Goal: Task Accomplishment & Management: Manage account settings

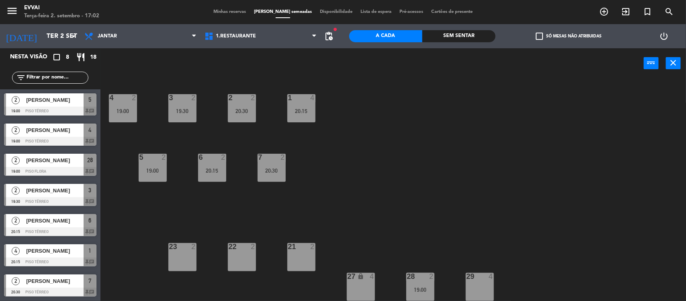
scroll to position [29, 0]
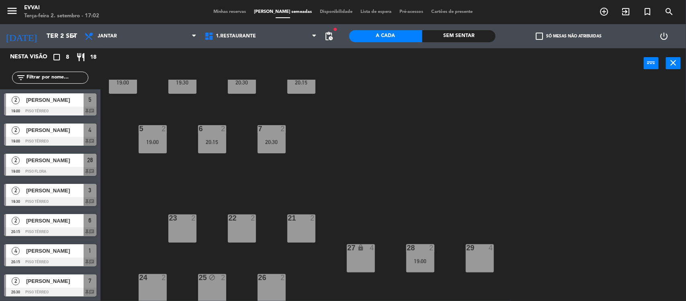
click at [437, 173] on div "4 2 19:00 3 2 19:30 2 2 20:30 1 4 20:15 5 2 19:00 6 2 20:15 7 2 20:30 21 2 23 2…" at bounding box center [396, 191] width 579 height 222
click at [361, 158] on div "4 2 19:00 3 2 19:30 2 2 20:30 1 4 20:15 5 2 19:00 6 2 20:15 7 2 20:30 21 2 23 2…" at bounding box center [396, 191] width 579 height 222
click at [231, 13] on span "Minhas reservas" at bounding box center [229, 12] width 41 height 4
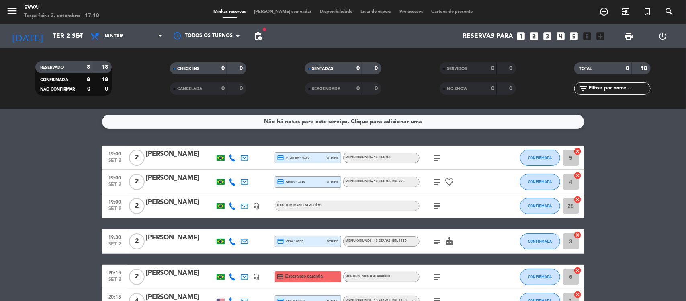
click at [647, 151] on bookings-row "19:00 [DATE] 2 [PERSON_NAME] credit_card master * 6195 stripe Menu Oriundi – 13…" at bounding box center [343, 258] width 686 height 227
click at [436, 155] on icon "subject" at bounding box center [438, 158] width 10 height 10
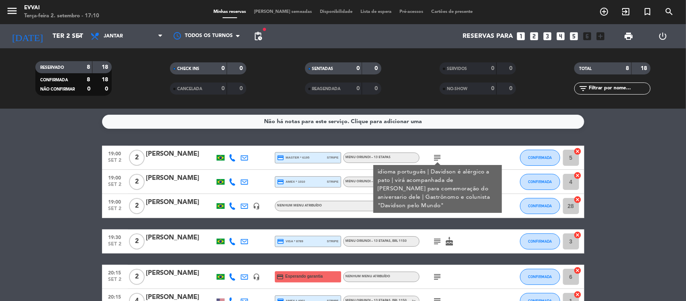
click at [436, 155] on icon "subject" at bounding box center [438, 158] width 10 height 10
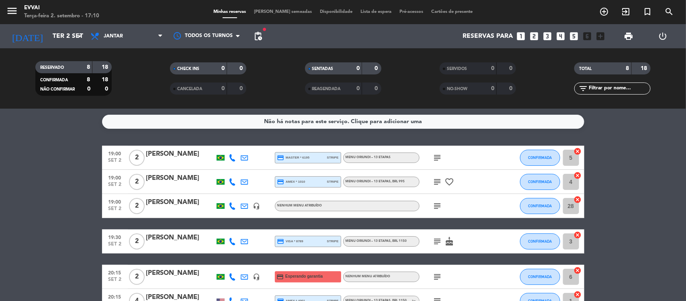
click at [436, 182] on icon "subject" at bounding box center [438, 182] width 10 height 10
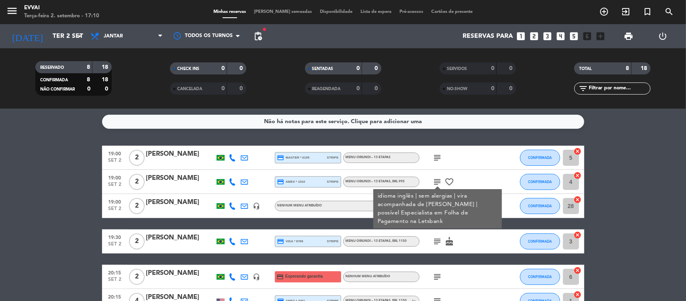
click at [437, 157] on icon "subject" at bounding box center [438, 158] width 10 height 10
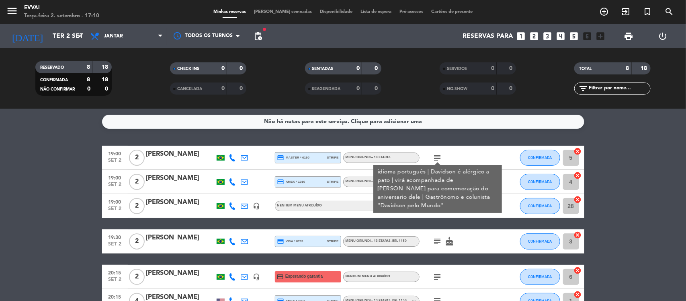
click at [437, 157] on icon "subject" at bounding box center [438, 158] width 10 height 10
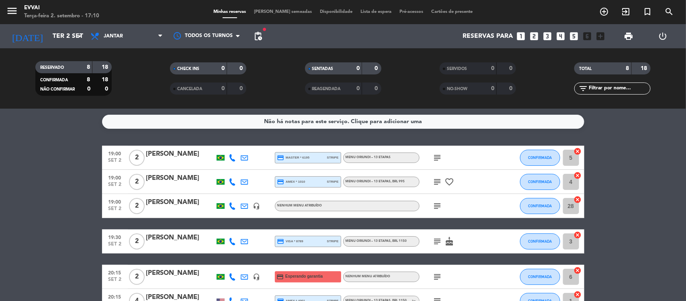
click at [436, 206] on icon "subject" at bounding box center [438, 206] width 10 height 10
click at [439, 239] on icon "subject" at bounding box center [438, 241] width 10 height 10
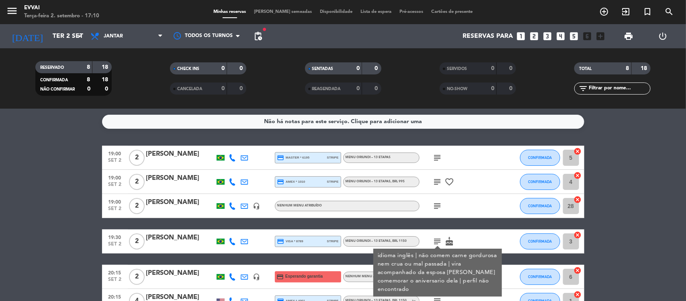
click at [486, 227] on div "19:00 [DATE] 2 [PERSON_NAME] credit_card master * 6195 stripe Menu Oriundi – 13…" at bounding box center [343, 258] width 482 height 227
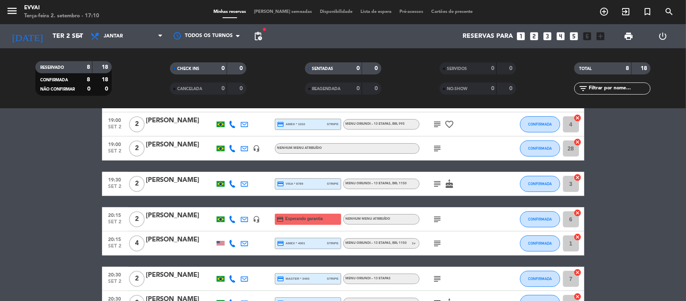
scroll to position [60, 0]
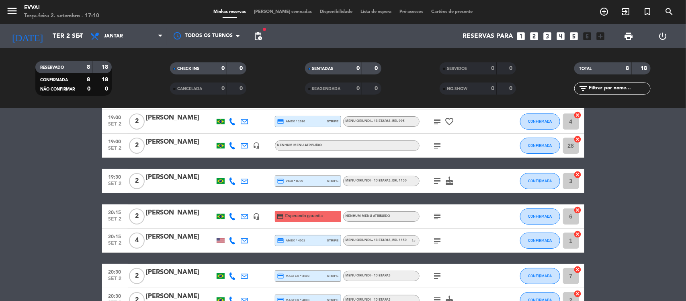
click at [436, 217] on icon "subject" at bounding box center [438, 216] width 10 height 10
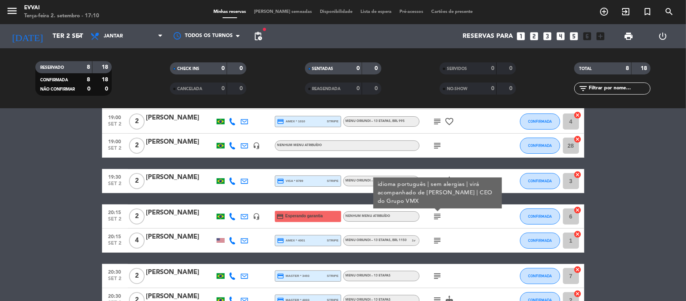
click at [436, 217] on icon "subject" at bounding box center [438, 216] width 10 height 10
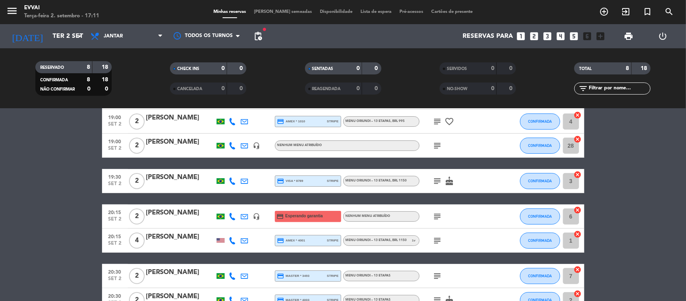
click at [439, 234] on div "subject" at bounding box center [456, 240] width 72 height 24
click at [437, 238] on icon "subject" at bounding box center [438, 240] width 10 height 10
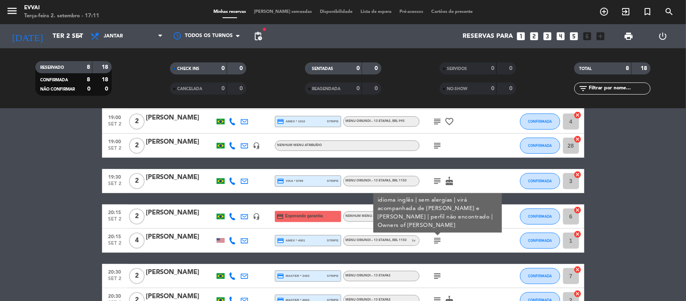
click at [437, 238] on icon "subject" at bounding box center [438, 240] width 10 height 10
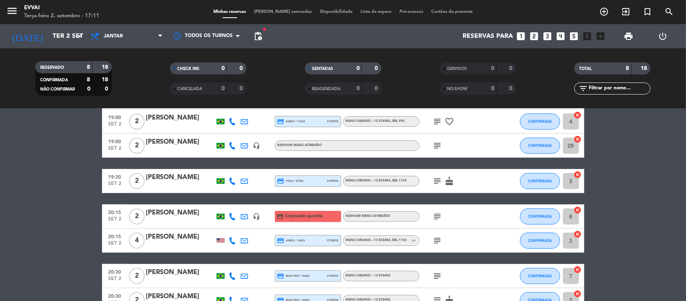
click at [438, 272] on icon "subject" at bounding box center [438, 276] width 10 height 10
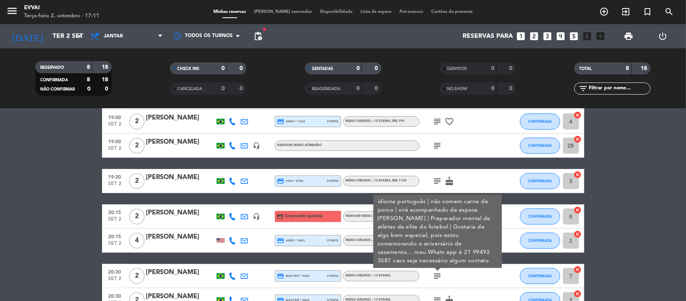
click at [464, 277] on div "subject idioma português | não comem carne de porco | virá acompanhado da espos…" at bounding box center [456, 276] width 72 height 24
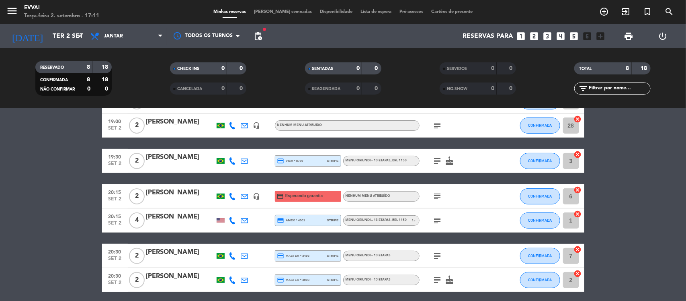
scroll to position [100, 0]
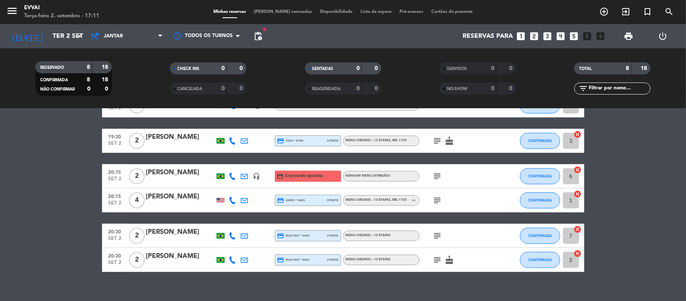
click at [436, 260] on icon "subject" at bounding box center [438, 260] width 10 height 10
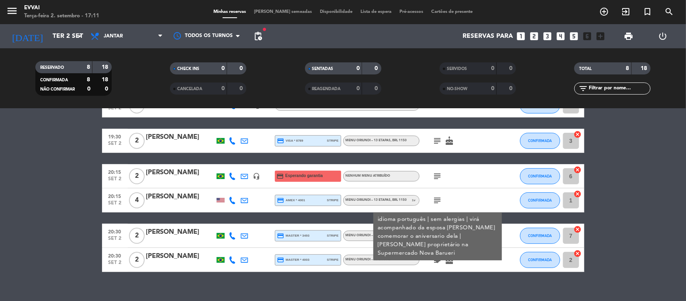
click at [436, 260] on icon "subject" at bounding box center [438, 260] width 10 height 10
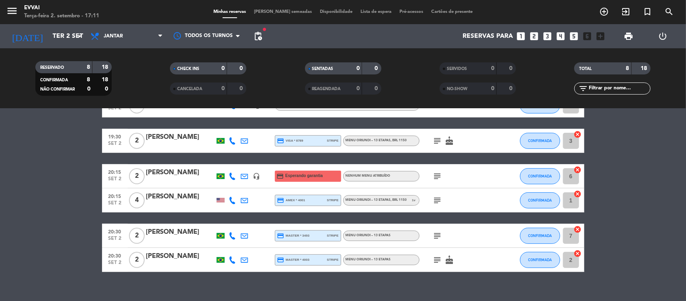
click at [72, 195] on bookings-row "19:00 [DATE] 2 [PERSON_NAME] credit_card master * 6195 stripe Menu Oriundi – 13…" at bounding box center [343, 158] width 686 height 227
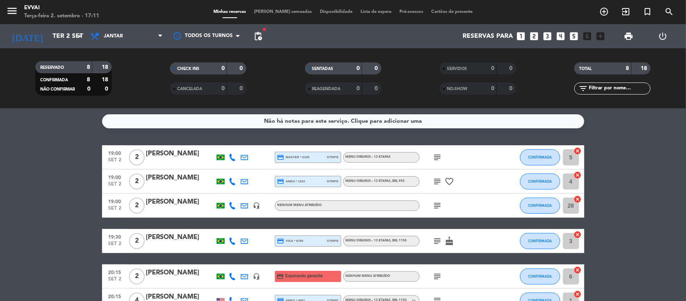
scroll to position [0, 0]
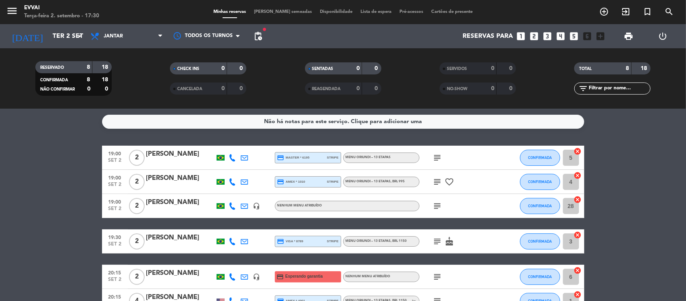
click at [61, 161] on bookings-row "19:00 [DATE] 2 [PERSON_NAME] credit_card master * 6195 stripe Menu Oriundi – 13…" at bounding box center [343, 258] width 686 height 227
click at [43, 133] on div "Não há notas para este serviço. Clique para adicionar uma 19:00 [DATE] 2 [PERSO…" at bounding box center [343, 205] width 686 height 192
click at [278, 8] on div "Minhas reservas Mesas semeadas Disponibilidade Lista de espera Pré-acessos Cart…" at bounding box center [342, 11] width 267 height 7
click at [278, 10] on span "[PERSON_NAME] semeadas" at bounding box center [283, 12] width 66 height 4
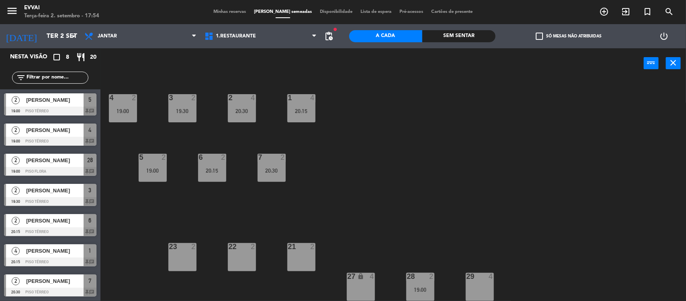
click at [382, 170] on div "4 2 19:00 3 2 19:30 2 4 20:30 1 4 20:15 5 2 19:00 6 2 20:15 7 2 20:30 21 2 23 2…" at bounding box center [396, 191] width 579 height 222
click at [124, 103] on div "4 2 19:00" at bounding box center [123, 108] width 28 height 28
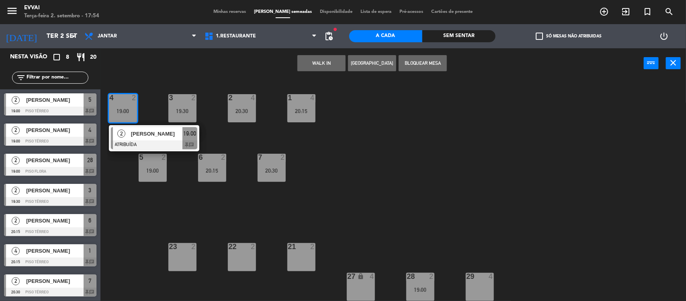
click at [124, 103] on div "4 2 19:00" at bounding box center [123, 108] width 28 height 28
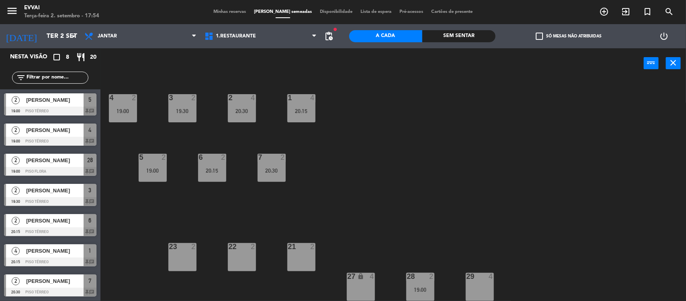
click at [242, 109] on div "20:30" at bounding box center [242, 111] width 28 height 6
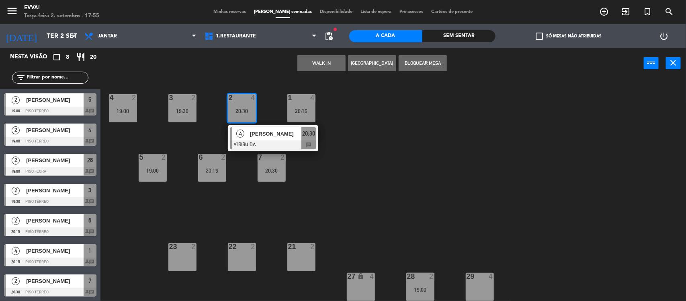
click at [242, 109] on div "20:30" at bounding box center [242, 111] width 28 height 6
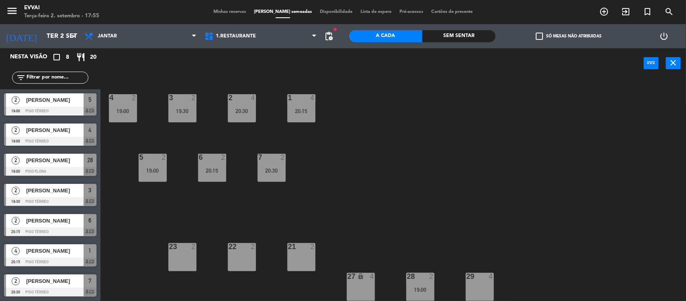
click at [210, 168] on div "20:15" at bounding box center [212, 171] width 28 height 6
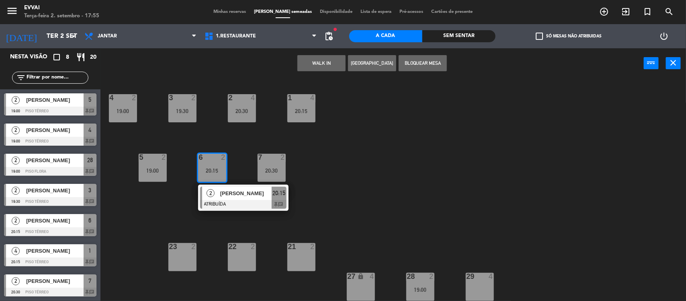
click at [245, 10] on span "Minhas reservas" at bounding box center [229, 12] width 41 height 4
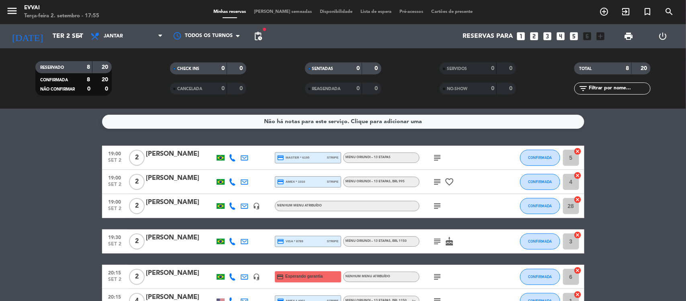
click at [648, 202] on bookings-row "19:00 [DATE] 2 [PERSON_NAME] credit_card master * 6195 stripe Menu Oriundi – 13…" at bounding box center [343, 258] width 686 height 227
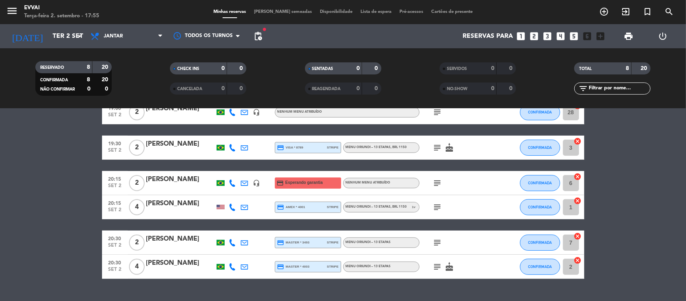
scroll to position [91, 0]
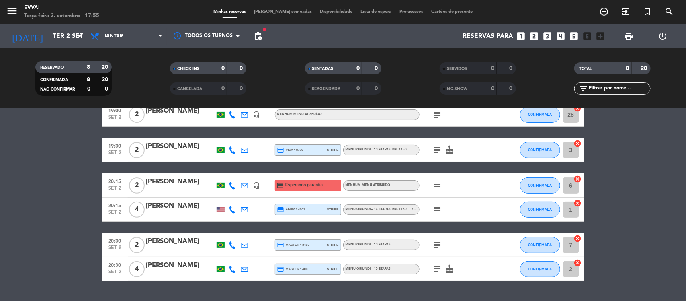
click at [436, 244] on icon "subject" at bounding box center [438, 245] width 10 height 10
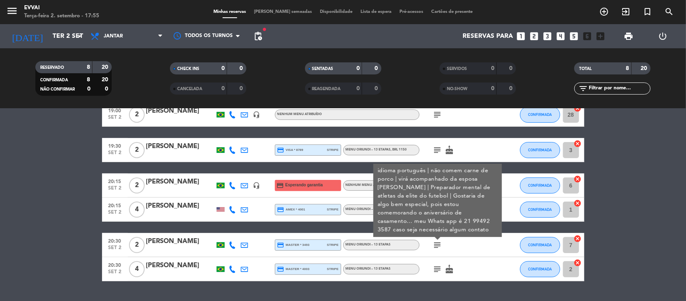
click at [436, 244] on icon "subject" at bounding box center [438, 245] width 10 height 10
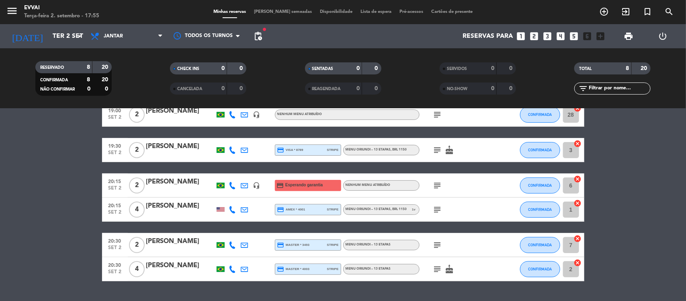
click at [435, 183] on icon "subject" at bounding box center [438, 185] width 10 height 10
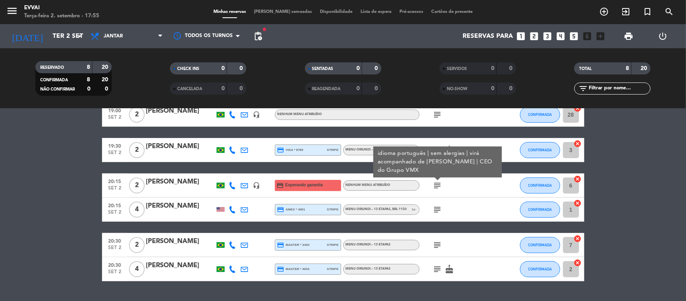
click at [435, 183] on icon "subject" at bounding box center [438, 185] width 10 height 10
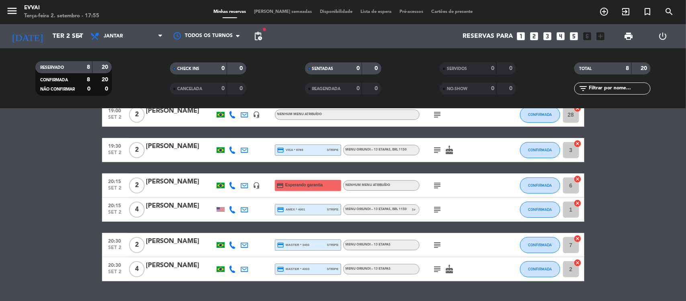
click at [276, 12] on span "[PERSON_NAME] semeadas" at bounding box center [283, 12] width 66 height 4
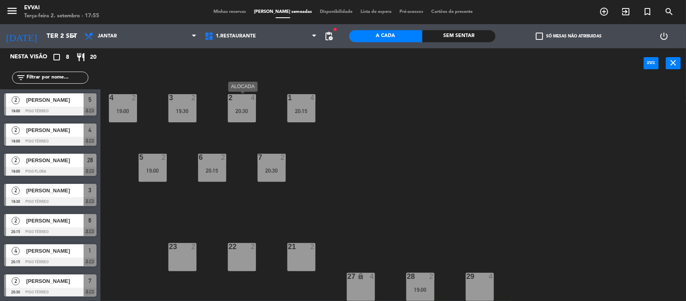
click at [241, 98] on div at bounding box center [241, 97] width 13 height 7
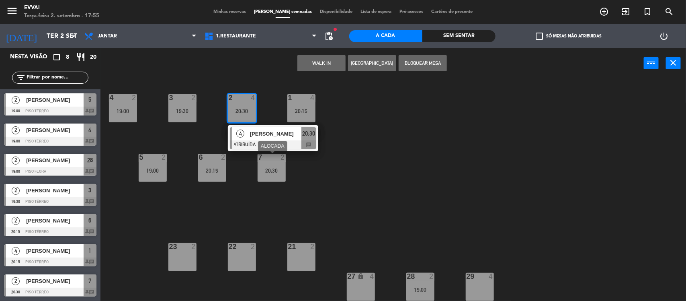
click at [274, 169] on div "20:30" at bounding box center [272, 171] width 28 height 6
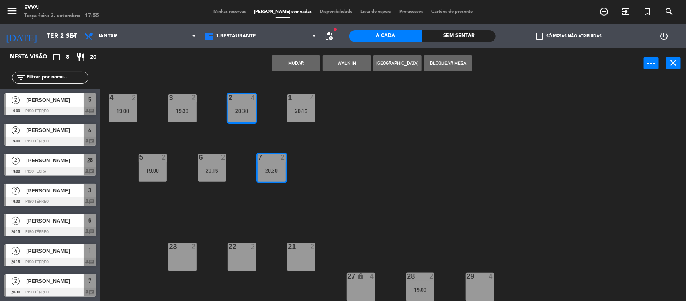
click at [300, 61] on button "MUDAR" at bounding box center [296, 63] width 48 height 16
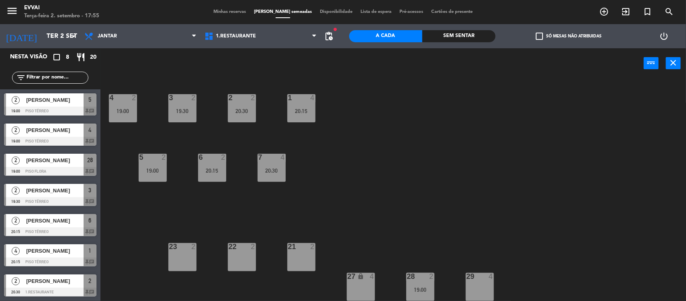
click at [392, 162] on div "4 2 19:00 3 2 19:30 2 2 20:30 1 4 20:15 5 2 19:00 6 2 20:15 7 4 20:30 21 2 23 2…" at bounding box center [396, 191] width 579 height 222
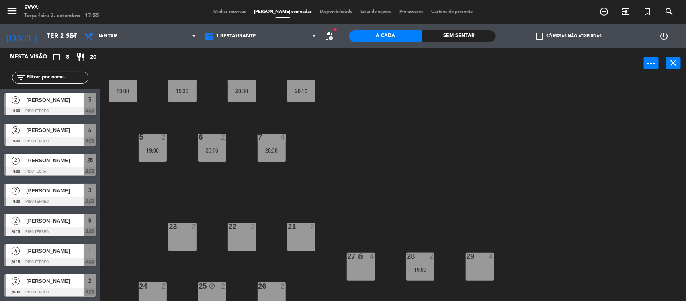
scroll to position [29, 0]
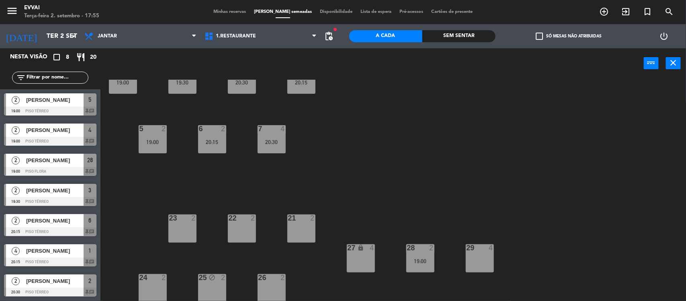
click at [406, 183] on div "4 2 19:00 3 2 19:30 2 2 20:30 1 4 20:15 5 2 19:00 6 2 20:15 7 4 20:30 21 2 23 2…" at bounding box center [396, 191] width 579 height 222
